Goal: Complete application form

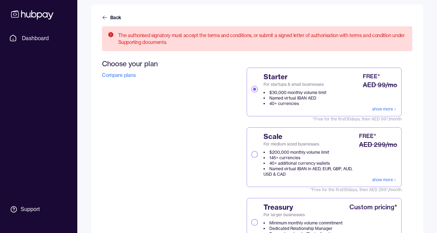
scroll to position [64, 0]
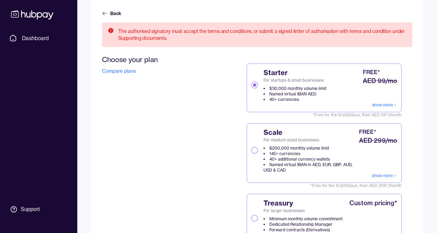
drag, startPoint x: 250, startPoint y: 153, endPoint x: 260, endPoint y: 154, distance: 9.6
click at [250, 153] on label "Scale For medium sized businesses $200,000 monthly volume limit 145+ currencies…" at bounding box center [323, 153] width 155 height 60
click at [251, 153] on button "Scale For medium sized businesses $200,000 monthly volume limit 145+ currencies…" at bounding box center [254, 150] width 7 height 7
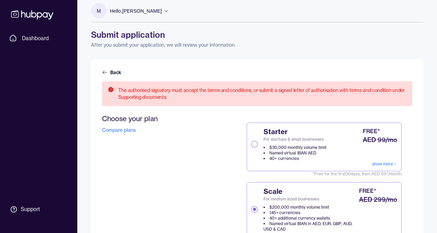
scroll to position [0, 0]
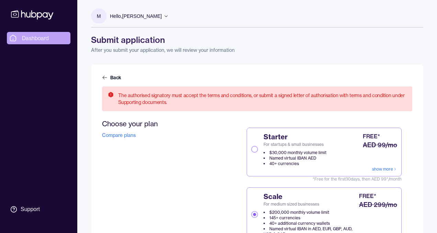
click at [39, 42] on span "Dashboard" at bounding box center [35, 38] width 27 height 8
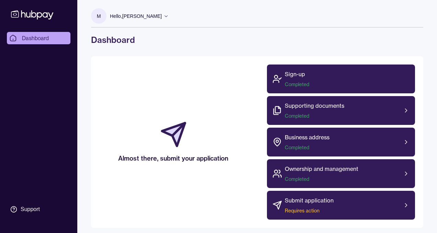
click at [37, 14] on icon at bounding box center [32, 14] width 42 height 9
click at [144, 16] on p "Hello, [PERSON_NAME]" at bounding box center [136, 16] width 52 height 8
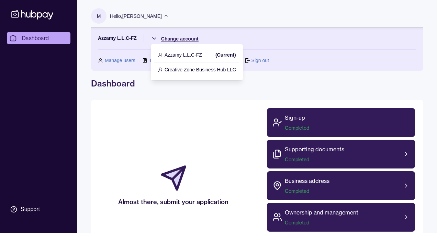
click at [171, 38] on html "Dashboard Support M Hello, [PERSON_NAME] Azzamy L.L.C-FZ Change account Manage …" at bounding box center [218, 141] width 437 height 283
click at [179, 71] on p "Creative Zone Business Hub LLC" at bounding box center [199, 70] width 71 height 8
